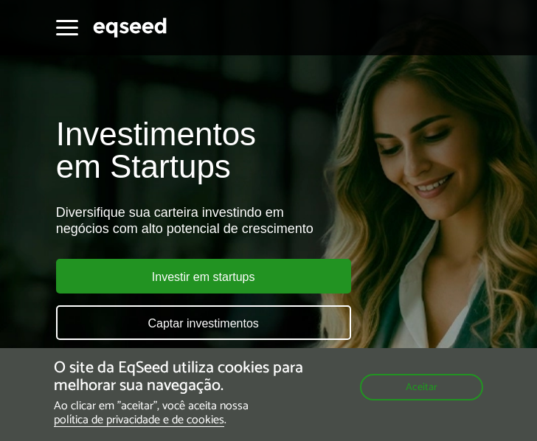
scroll to position [95, 0]
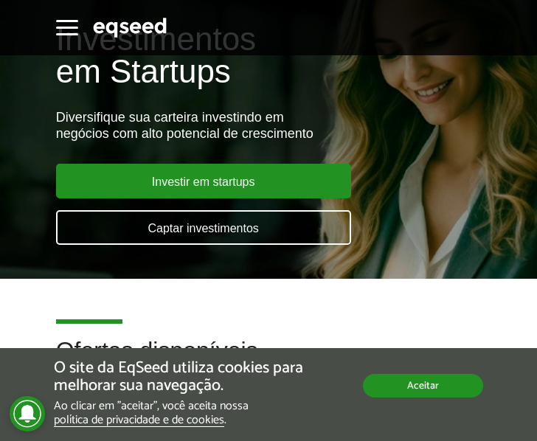
click at [441, 399] on div "O site da EqSeed utiliza cookies para melhorar sua navegação. Ao clicar em "ace…" at bounding box center [269, 393] width 430 height 68
click at [415, 393] on button "Aceitar" at bounding box center [423, 386] width 120 height 24
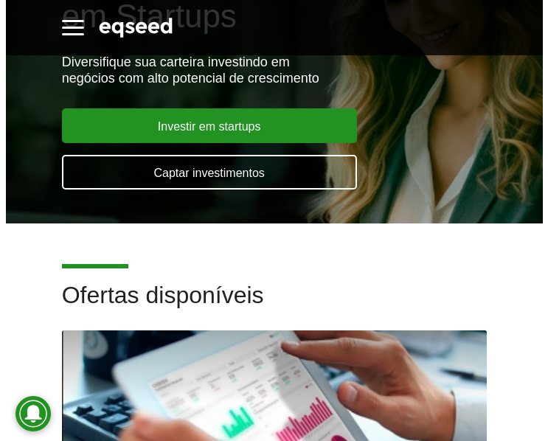
scroll to position [335, 0]
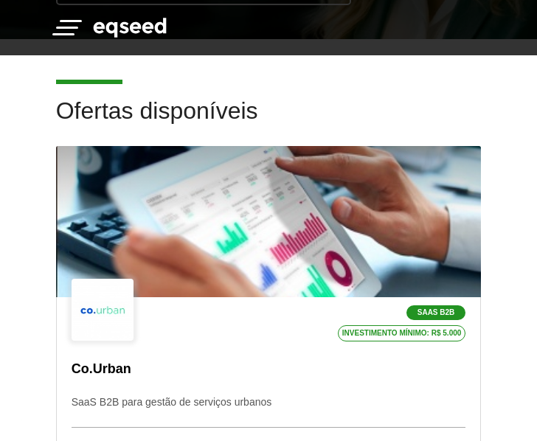
click at [72, 27] on span "button" at bounding box center [67, 28] width 22 height 2
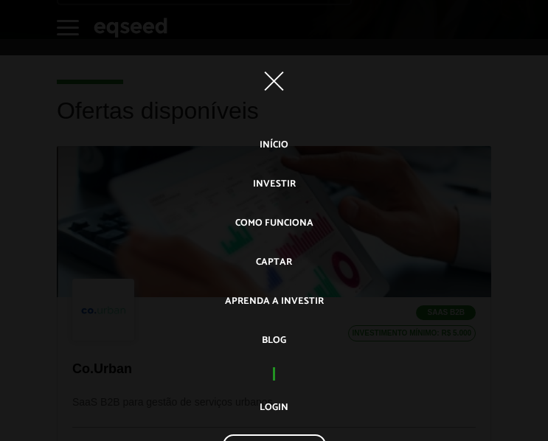
click at [263, 420] on ul "Início Investir Como funciona Captar Aprenda a investir Blog Login Cadastre-se" at bounding box center [274, 298] width 548 height 331
click at [269, 413] on link "Login" at bounding box center [274, 408] width 29 height 24
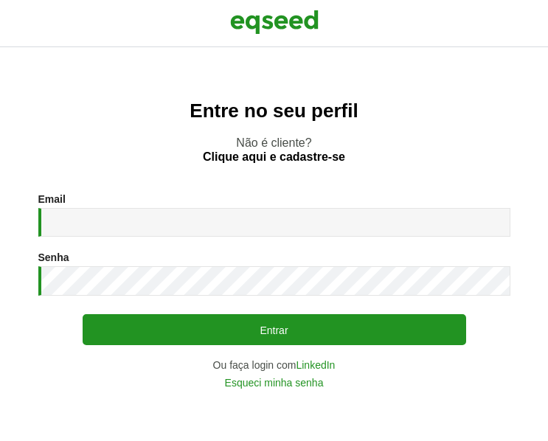
click at [120, 242] on div "Email * Digite seu endereço de e-mail. Senha * Digite a senha que será usada em…" at bounding box center [274, 290] width 472 height 195
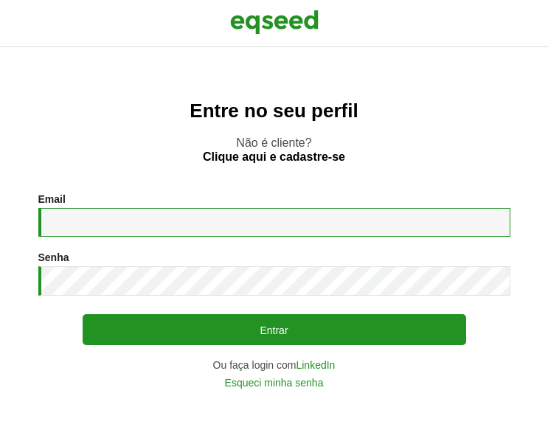
click at [128, 235] on input "Email *" at bounding box center [274, 222] width 472 height 29
type input "**********"
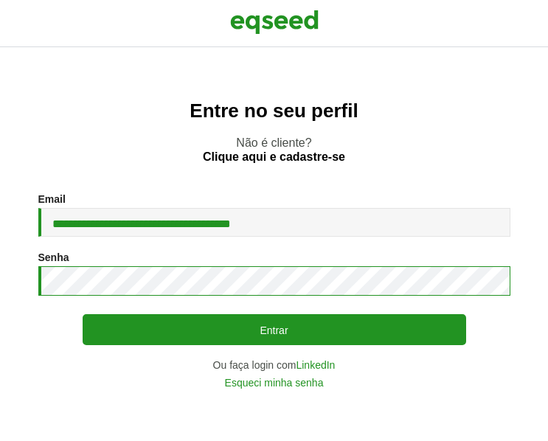
click at [83, 314] on button "Entrar" at bounding box center [275, 329] width 384 height 31
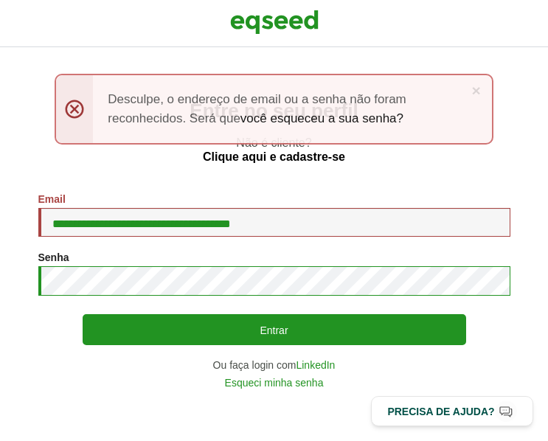
click at [83, 314] on button "Entrar" at bounding box center [275, 329] width 384 height 31
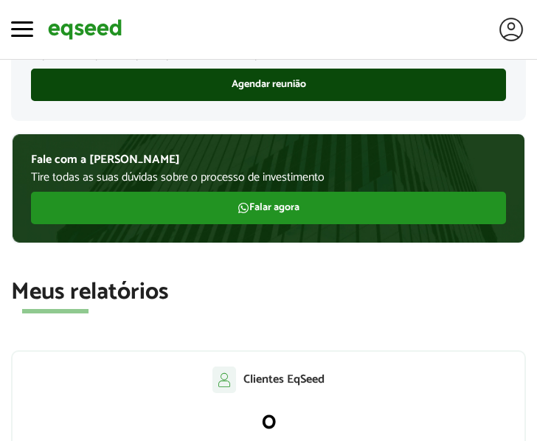
scroll to position [296, 0]
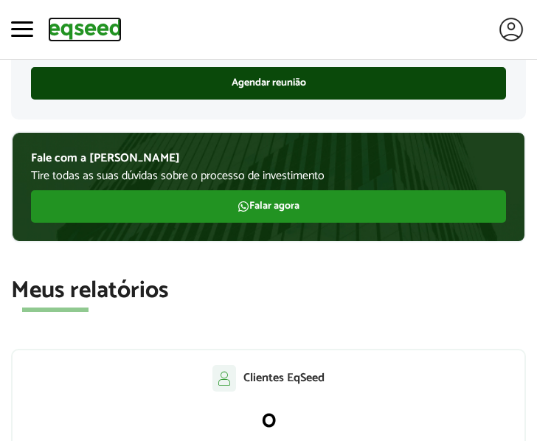
click at [86, 27] on img at bounding box center [85, 29] width 74 height 24
